Goal: Navigation & Orientation: Find specific page/section

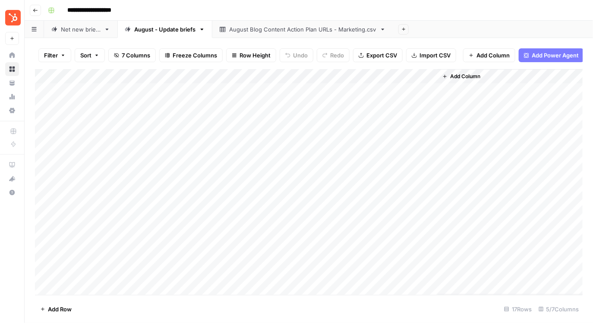
click at [153, 87] on div "Add Column" at bounding box center [309, 182] width 548 height 226
click at [151, 101] on div "Add Column" at bounding box center [309, 182] width 548 height 226
click at [82, 29] on div "Net new briefs" at bounding box center [81, 29] width 40 height 9
click at [161, 33] on div "August - Update briefs" at bounding box center [164, 29] width 61 height 9
click at [265, 33] on div "August Blog Content Action Plan URLs - Marketing.csv" at bounding box center [302, 29] width 147 height 9
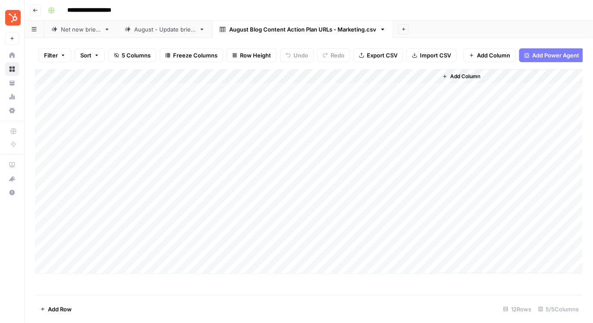
click at [191, 32] on div "August - Update briefs" at bounding box center [164, 29] width 61 height 9
click at [85, 27] on div "Net new briefs" at bounding box center [81, 29] width 40 height 9
click at [157, 30] on div "August - Update briefs" at bounding box center [164, 29] width 61 height 9
click at [247, 39] on div "Filter Sort 7 Columns Freeze Columns Row Height Undo Redo Export CSV Import CSV…" at bounding box center [309, 180] width 568 height 285
